Goal: Navigation & Orientation: Find specific page/section

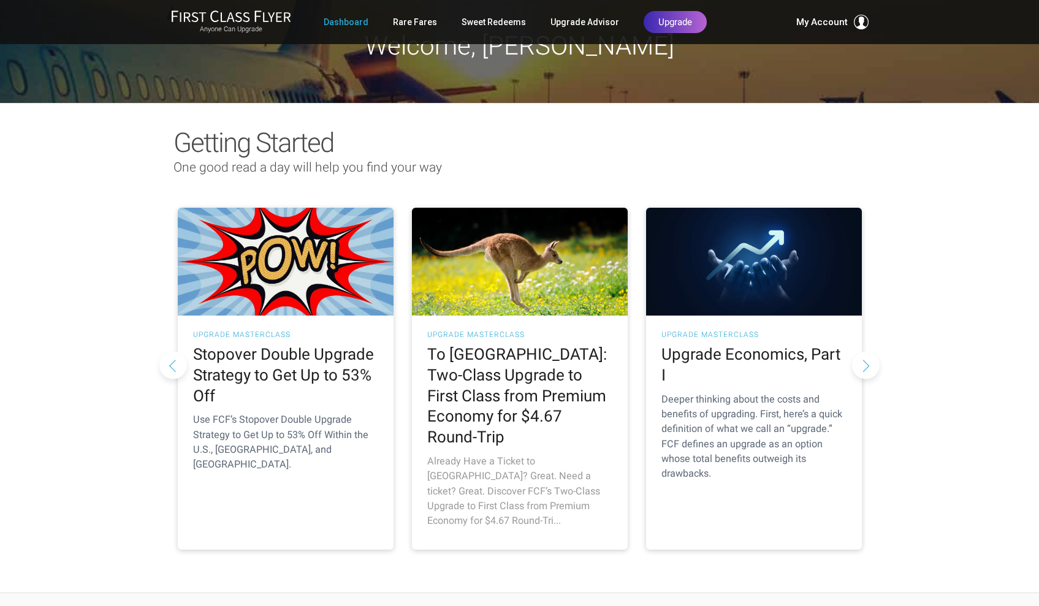
scroll to position [31, 0]
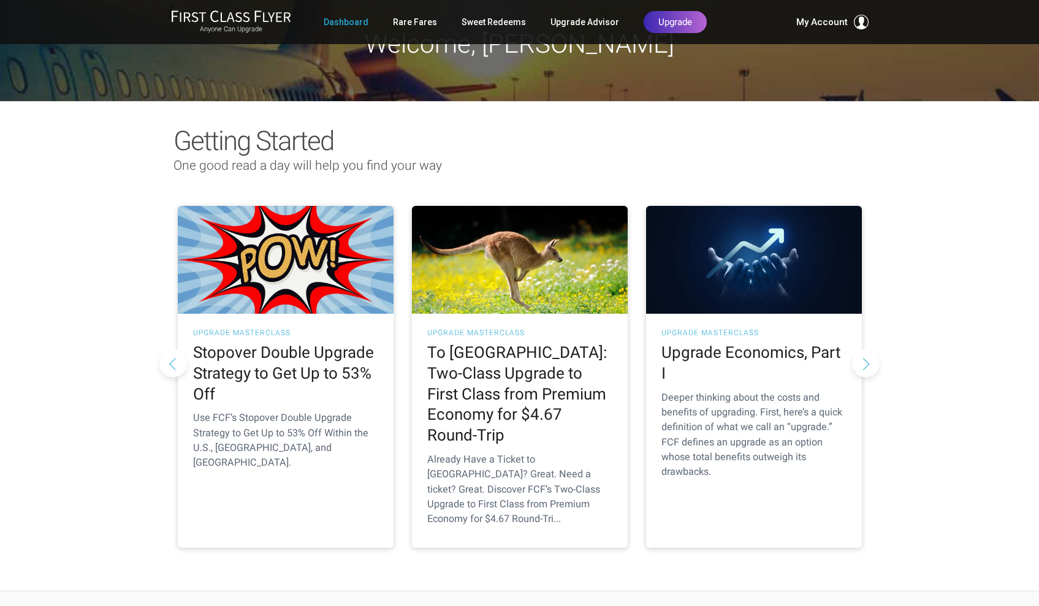
click at [360, 25] on link "Dashboard" at bounding box center [346, 22] width 45 height 22
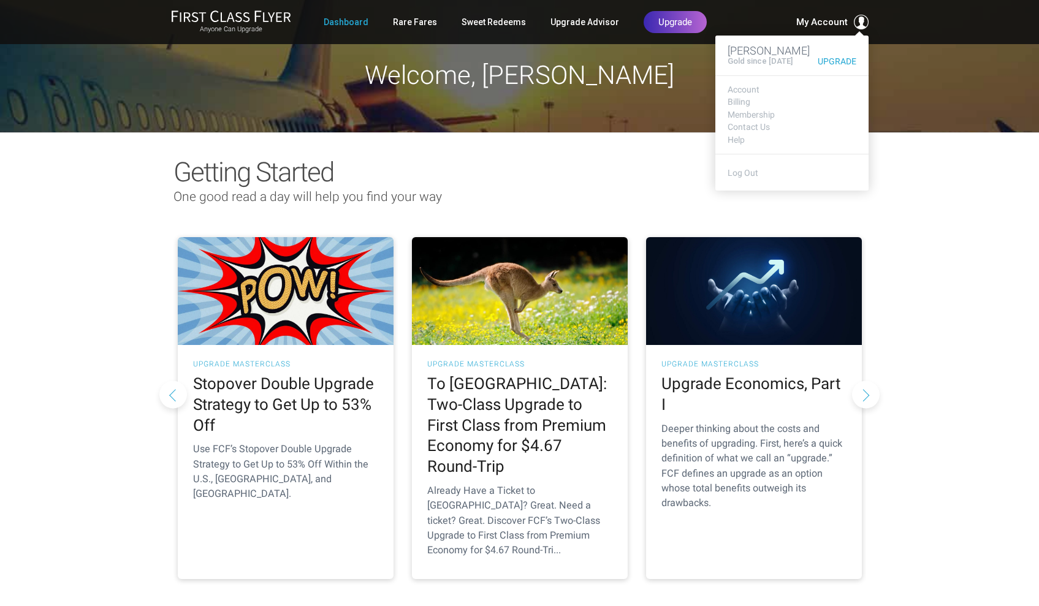
click at [813, 26] on span "My Account" at bounding box center [821, 22] width 51 height 15
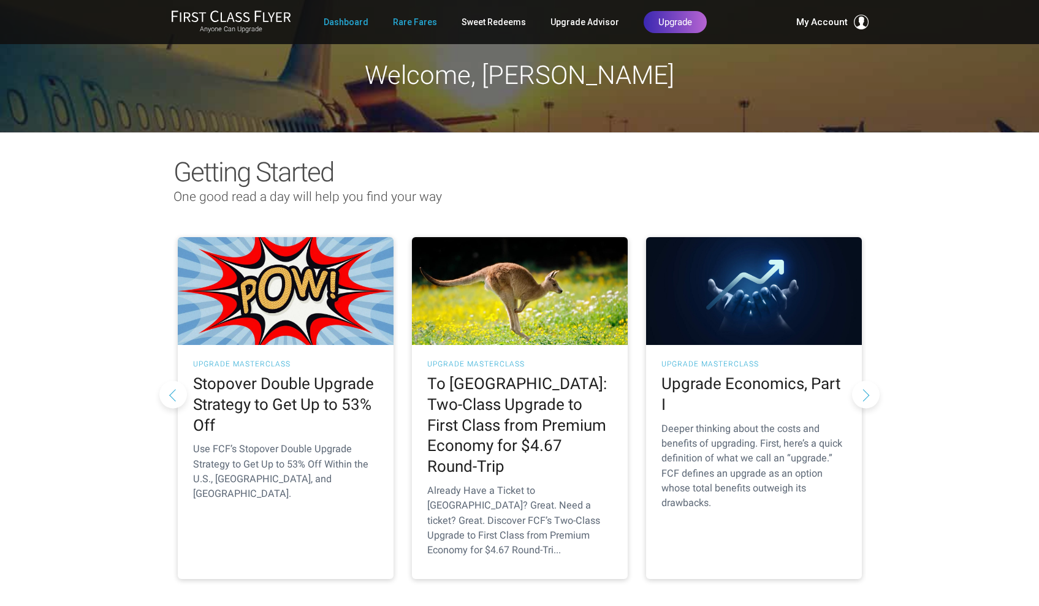
click at [422, 27] on link "Rare Fares" at bounding box center [415, 22] width 44 height 22
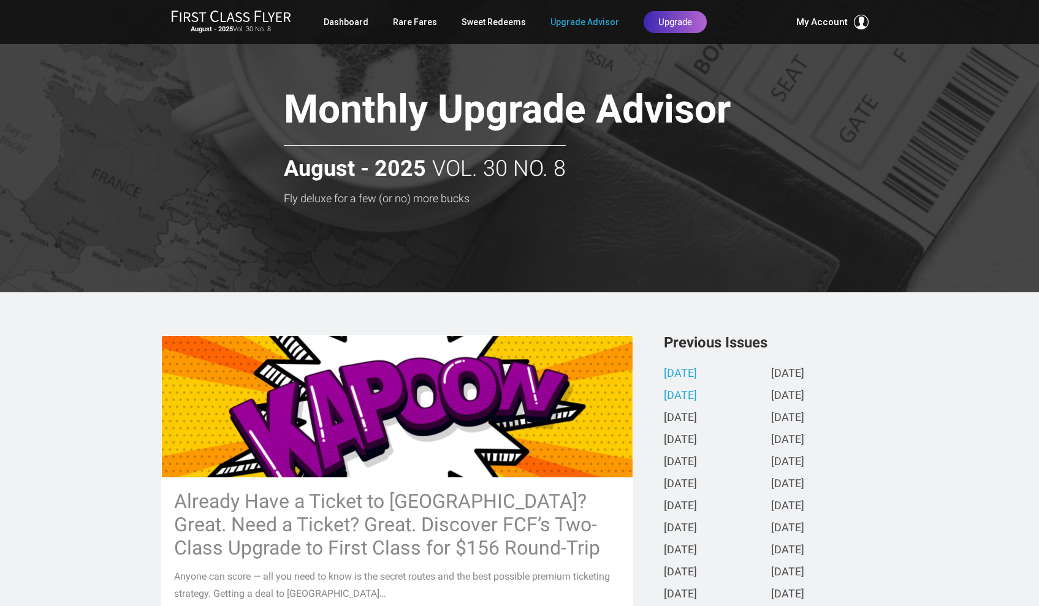
click at [696, 393] on link "[DATE]" at bounding box center [680, 396] width 33 height 13
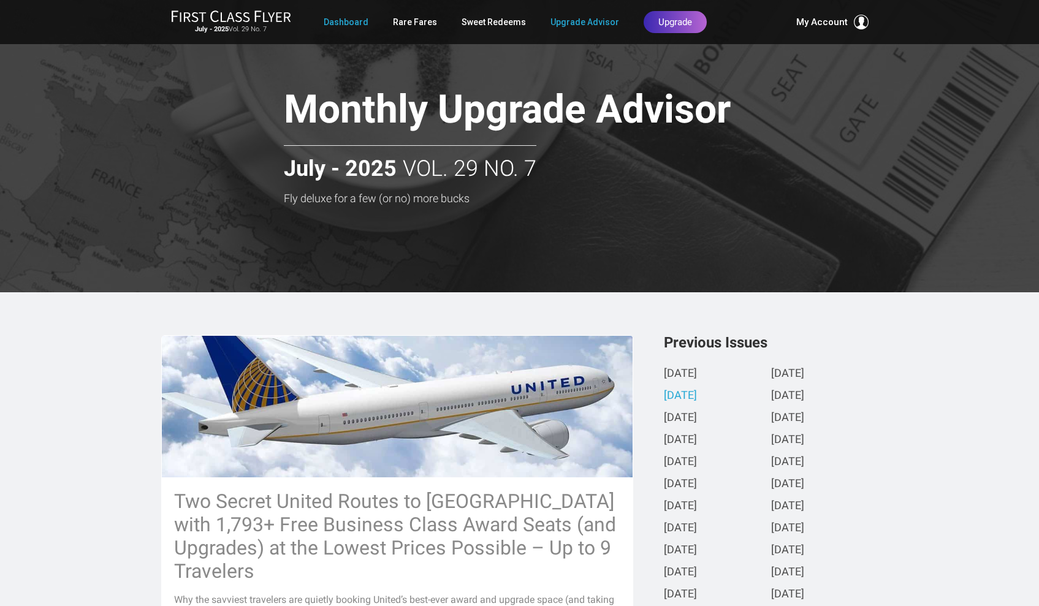
click at [339, 21] on link "Dashboard" at bounding box center [346, 22] width 45 height 22
